Goal: Find specific page/section: Find specific page/section

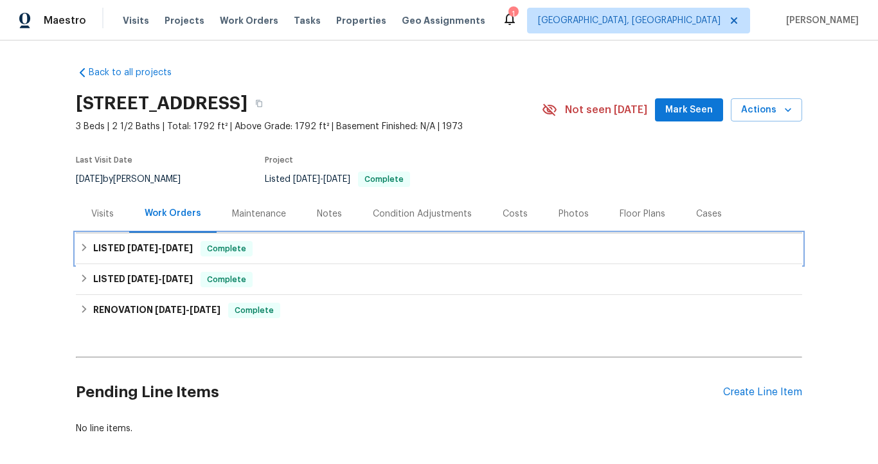
click at [181, 246] on span "[DATE]" at bounding box center [177, 248] width 31 height 9
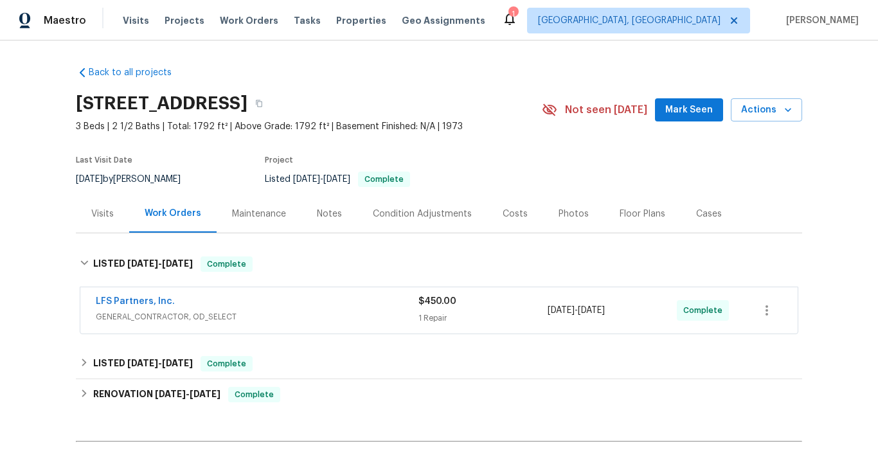
click at [210, 303] on div "LFS Partners, Inc." at bounding box center [257, 302] width 323 height 15
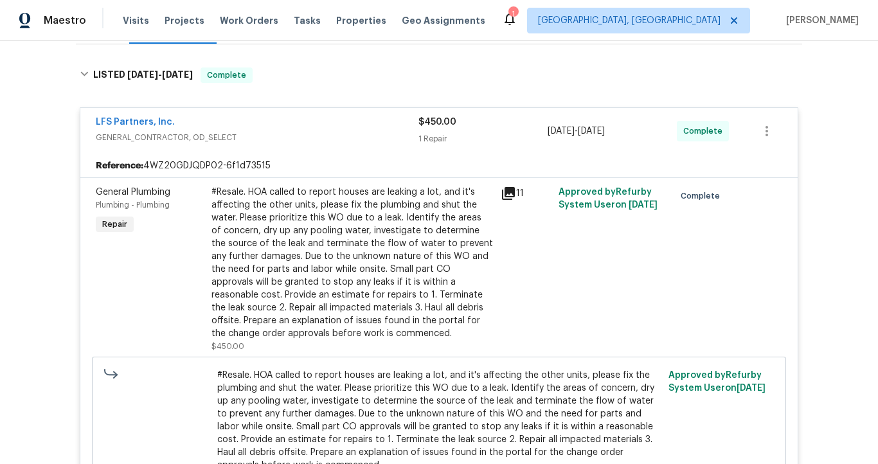
scroll to position [191, 0]
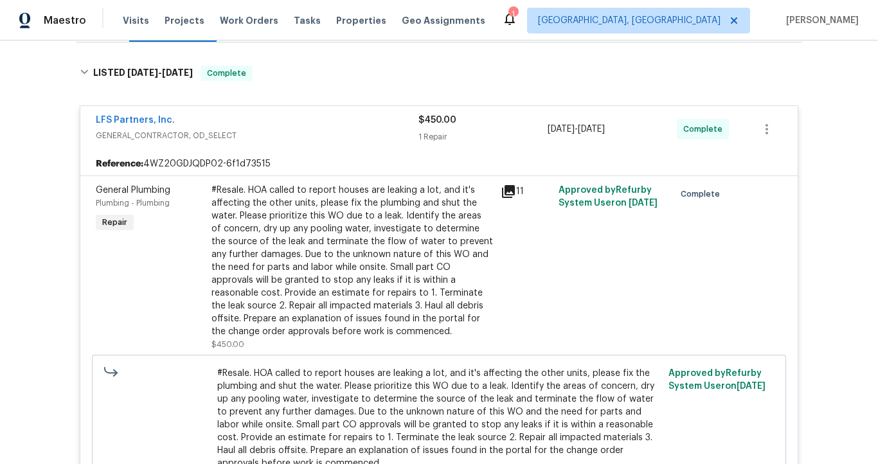
click at [160, 125] on span "LFS Partners, Inc." at bounding box center [135, 120] width 79 height 13
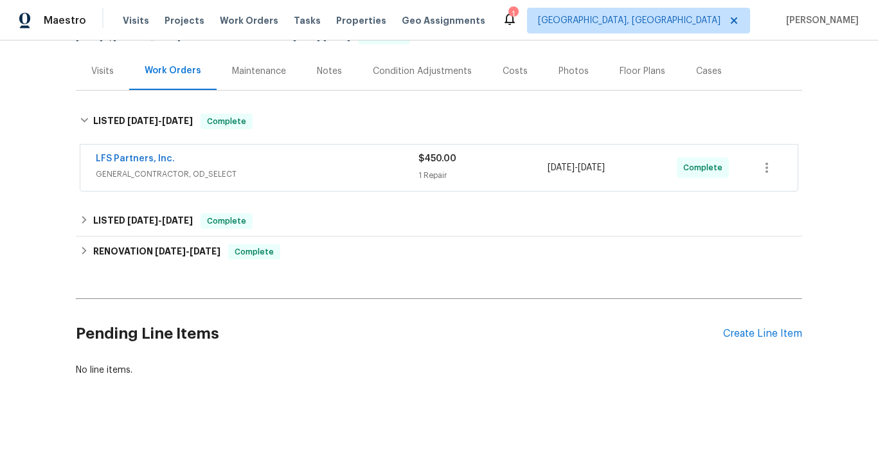
scroll to position [152, 0]
click at [158, 154] on link "LFS Partners, Inc." at bounding box center [135, 158] width 79 height 9
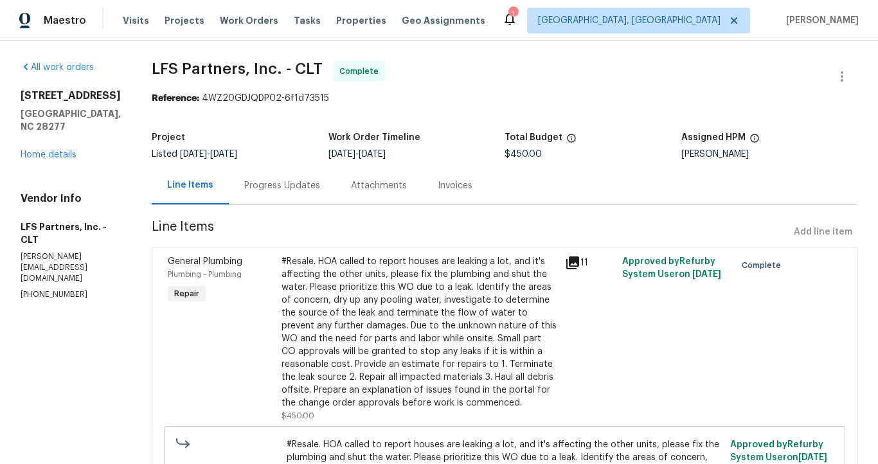
click at [264, 187] on div "Progress Updates" at bounding box center [282, 185] width 76 height 13
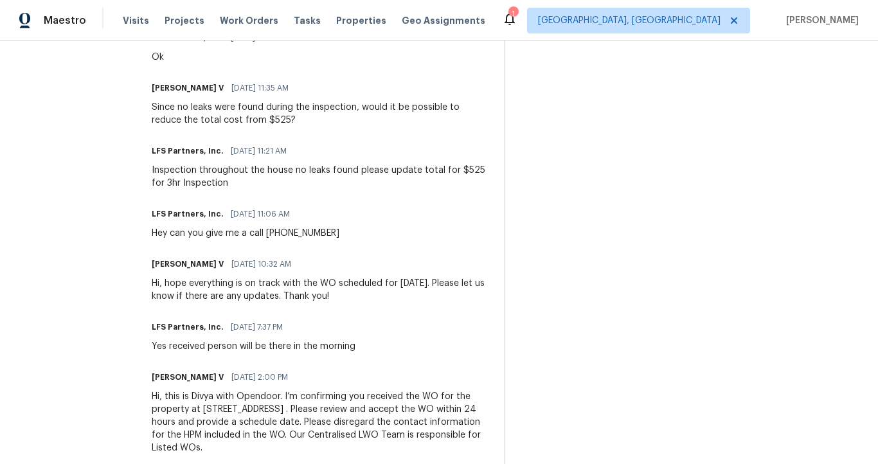
scroll to position [1256, 0]
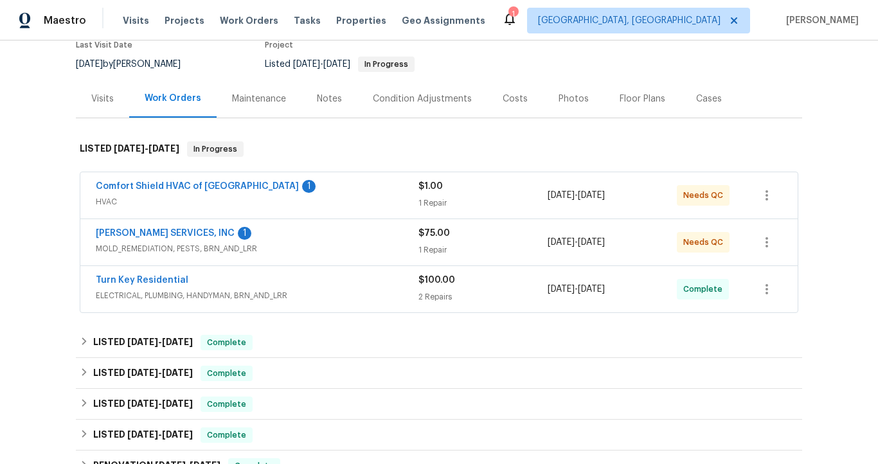
scroll to position [118, 0]
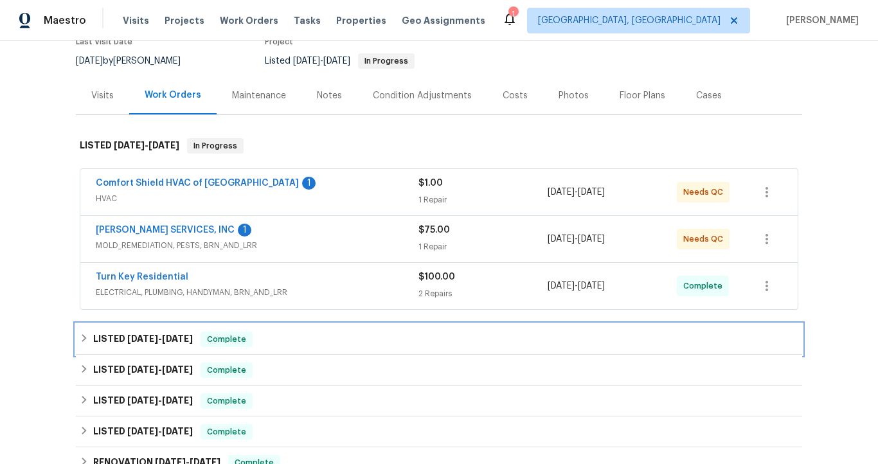
click at [300, 329] on div "LISTED [DATE] - [DATE] Complete" at bounding box center [439, 339] width 726 height 31
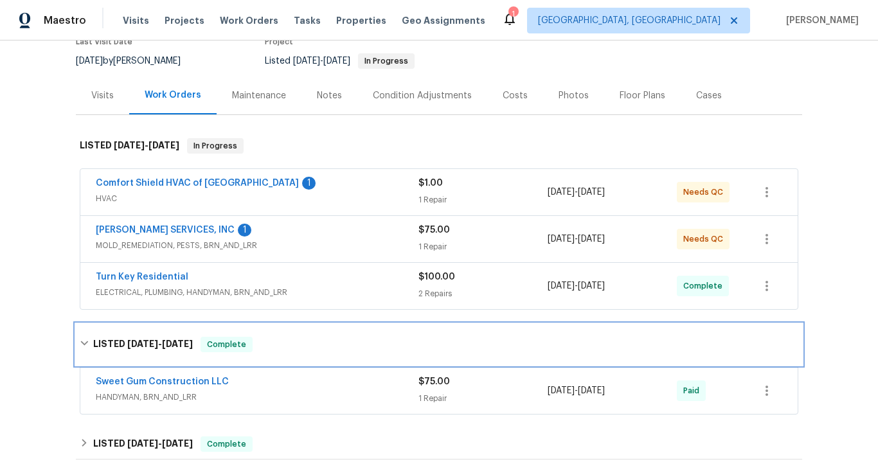
click at [300, 343] on div "LISTED [DATE] - [DATE] Complete" at bounding box center [439, 344] width 719 height 15
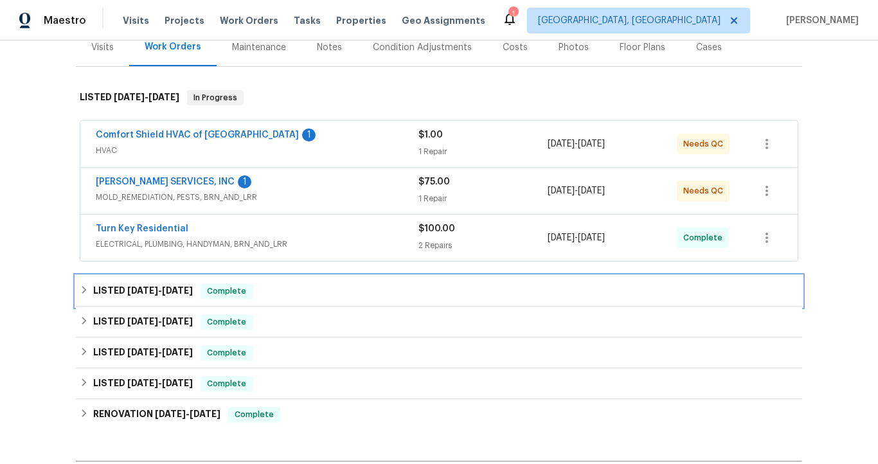
scroll to position [170, 0]
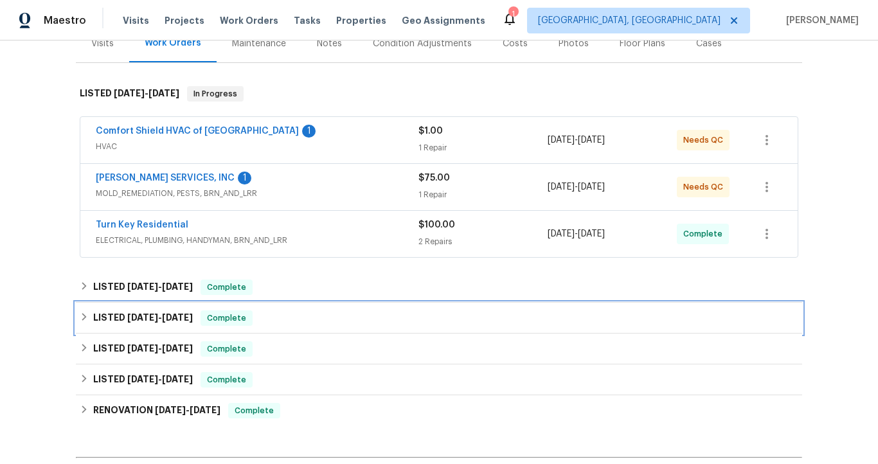
click at [301, 311] on div "LISTED [DATE] - [DATE] Complete" at bounding box center [439, 318] width 719 height 15
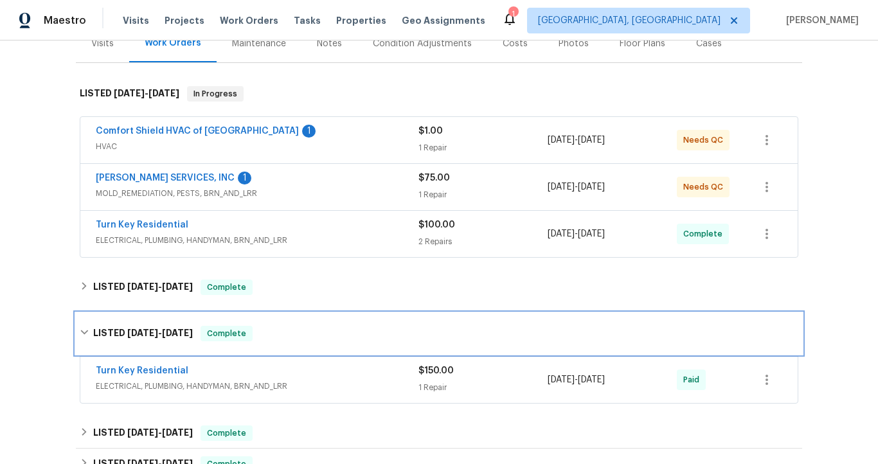
click at [302, 319] on div "LISTED [DATE] - [DATE] Complete" at bounding box center [439, 333] width 726 height 41
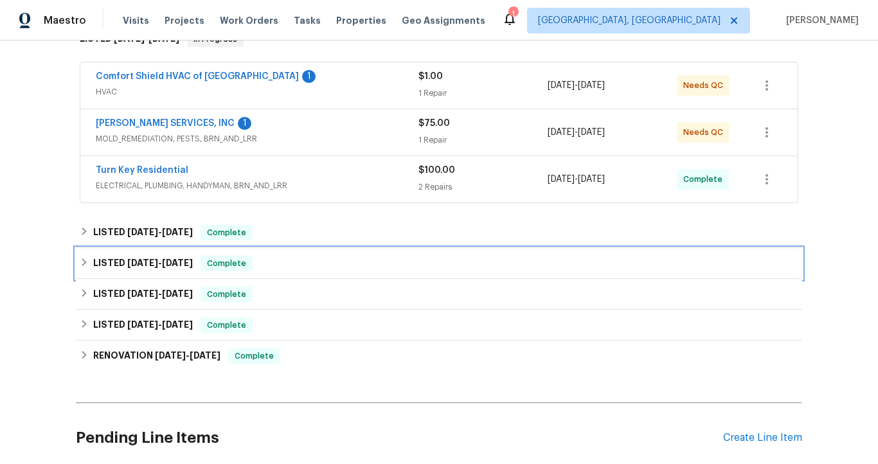
scroll to position [226, 0]
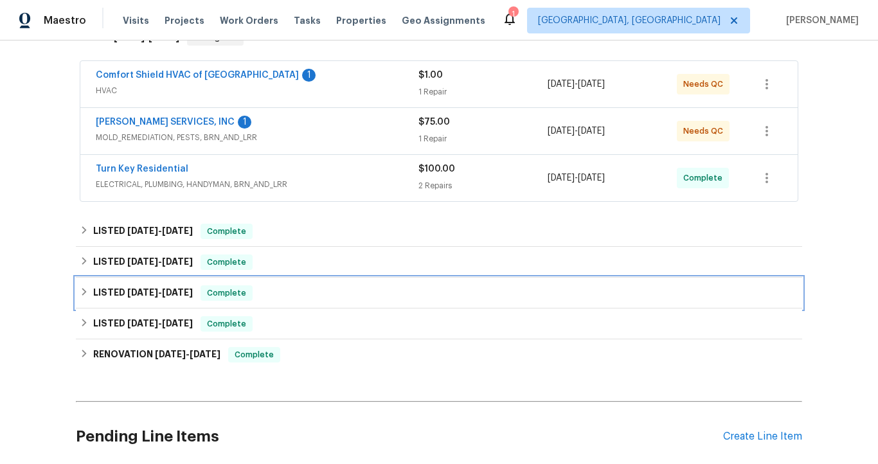
click at [302, 303] on div "LISTED [DATE] - [DATE] Complete" at bounding box center [439, 293] width 726 height 31
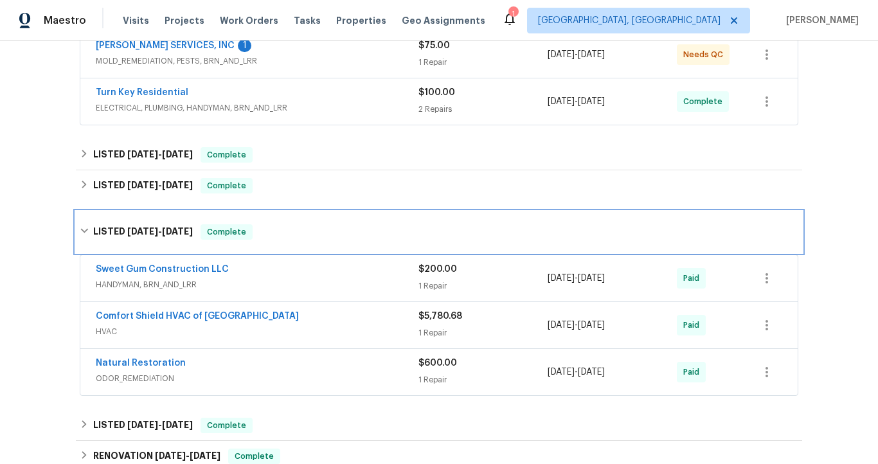
scroll to position [308, 0]
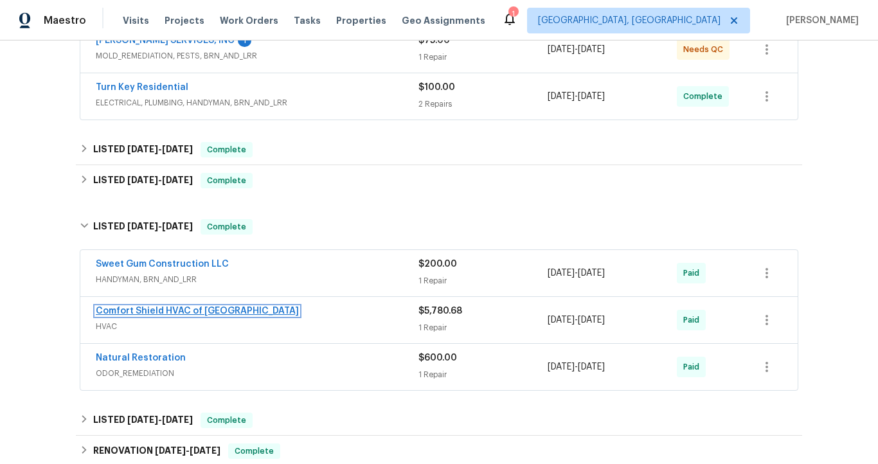
click at [185, 312] on link "Comfort Shield HVAC of [GEOGRAPHIC_DATA]" at bounding box center [197, 311] width 203 height 9
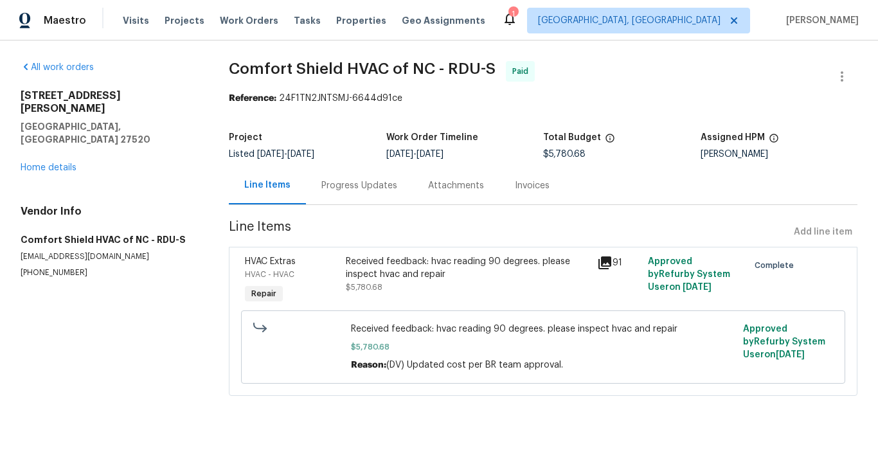
click at [515, 183] on div "Invoices" at bounding box center [532, 185] width 35 height 13
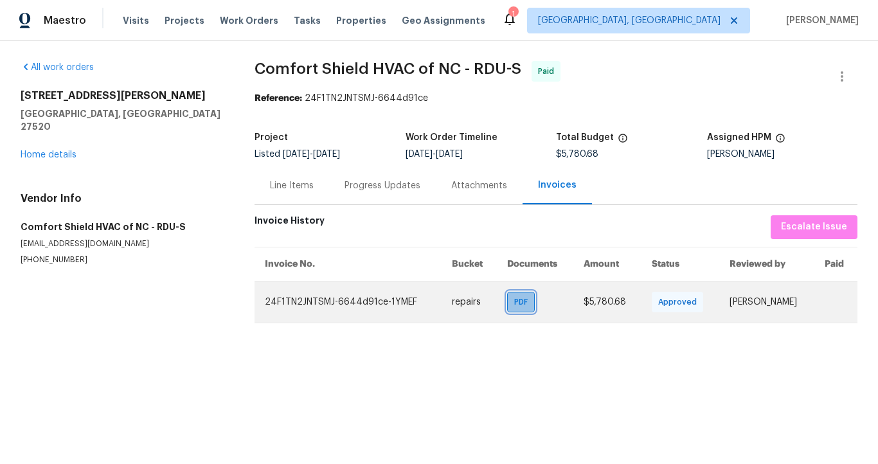
click at [514, 309] on span "PDF" at bounding box center [523, 302] width 19 height 13
